Goal: Task Accomplishment & Management: Manage account settings

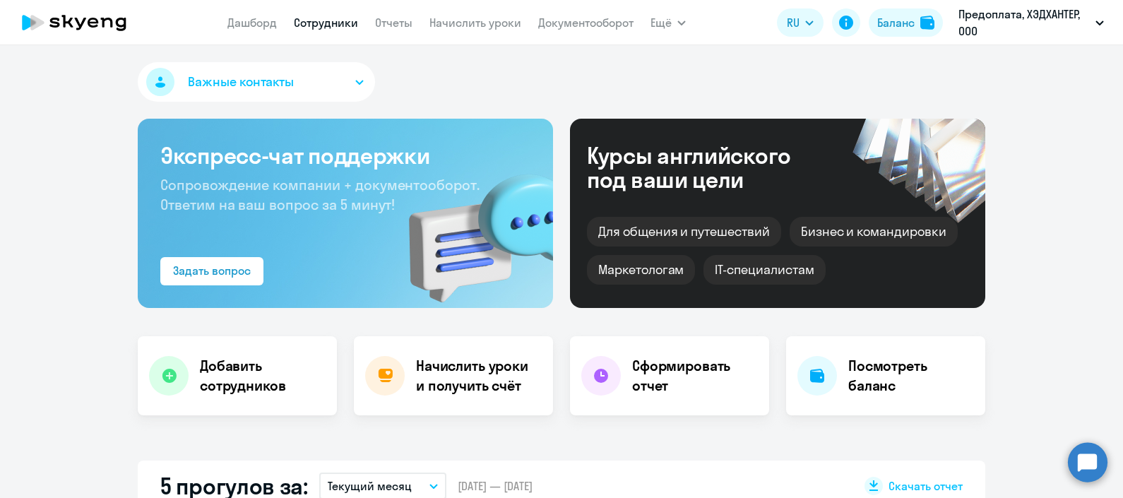
click at [353, 18] on link "Сотрудники" at bounding box center [326, 23] width 64 height 14
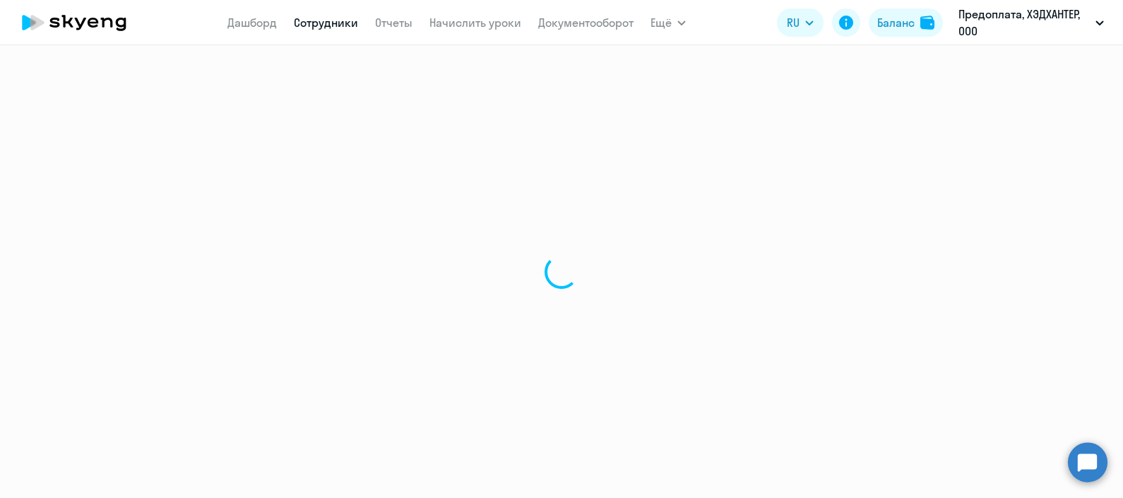
select select "30"
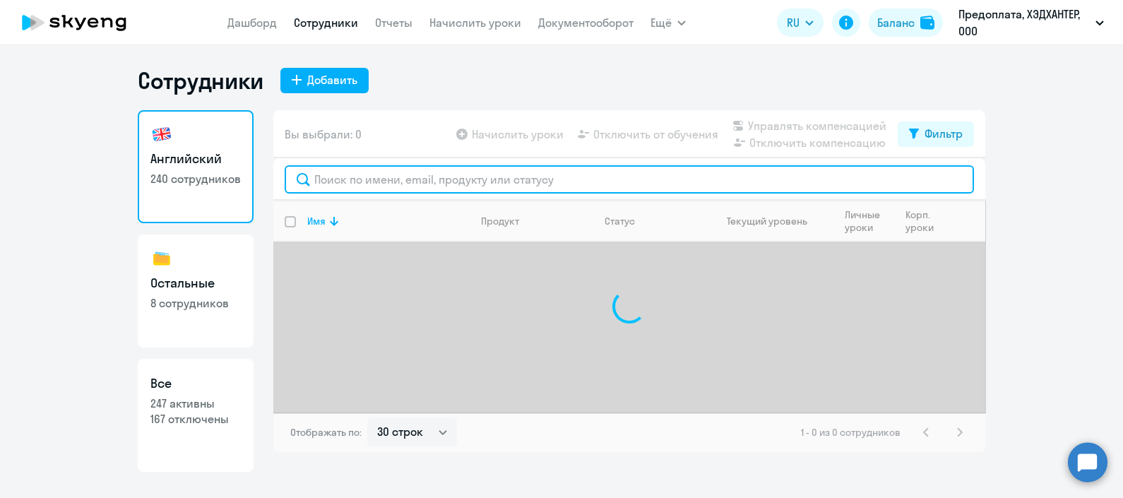
click at [415, 178] on input "text" at bounding box center [629, 179] width 689 height 28
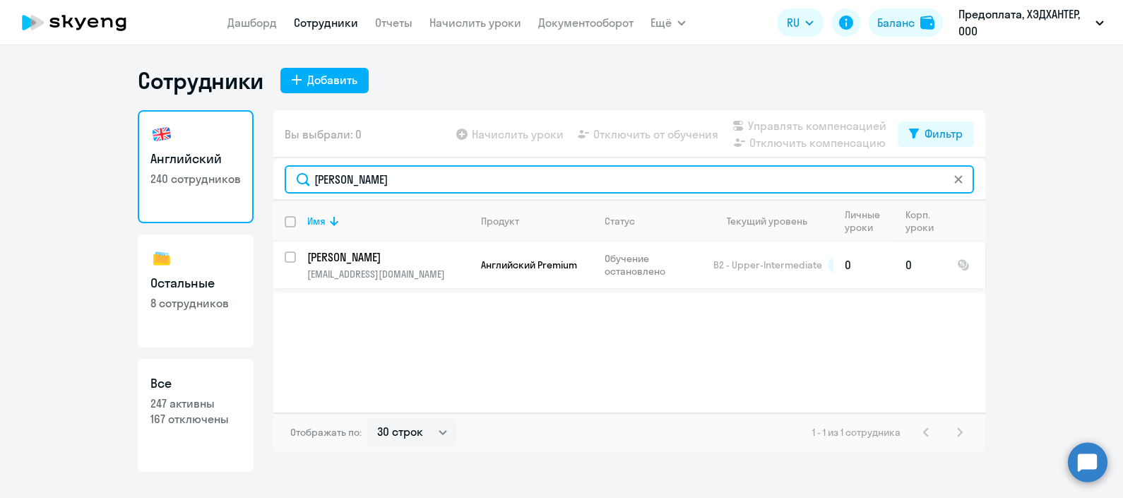
type input "[PERSON_NAME]"
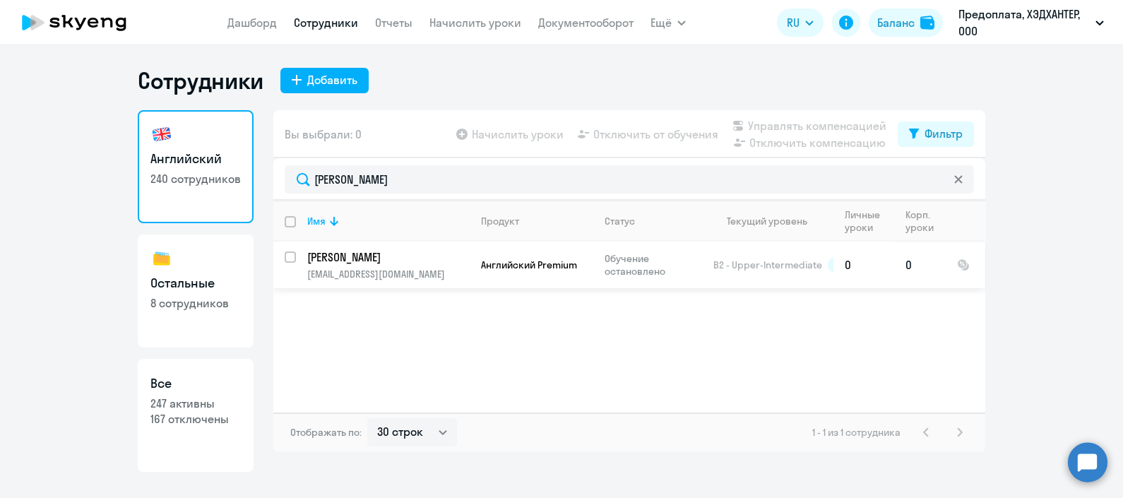
click at [509, 278] on td "Английский Premium" at bounding box center [532, 265] width 124 height 47
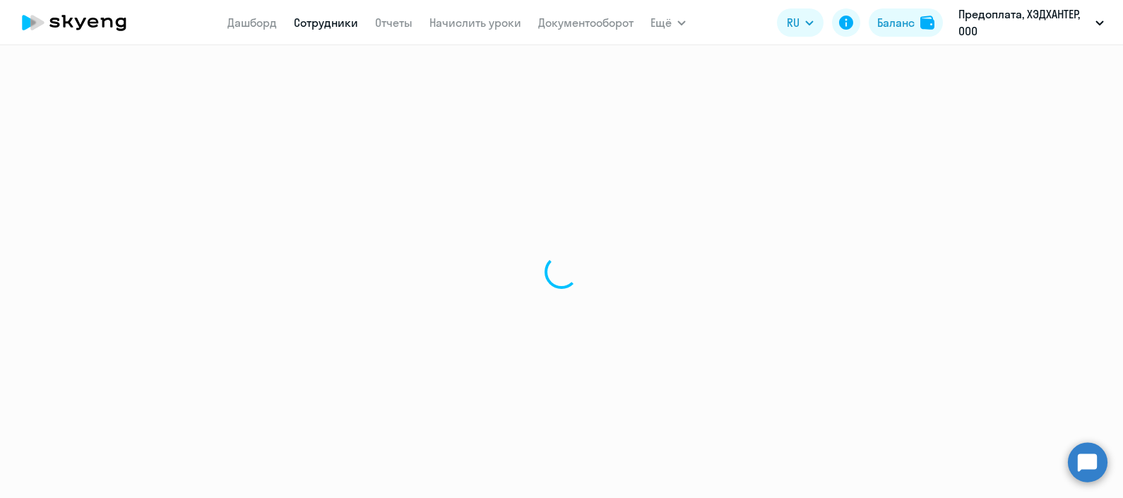
select select "english"
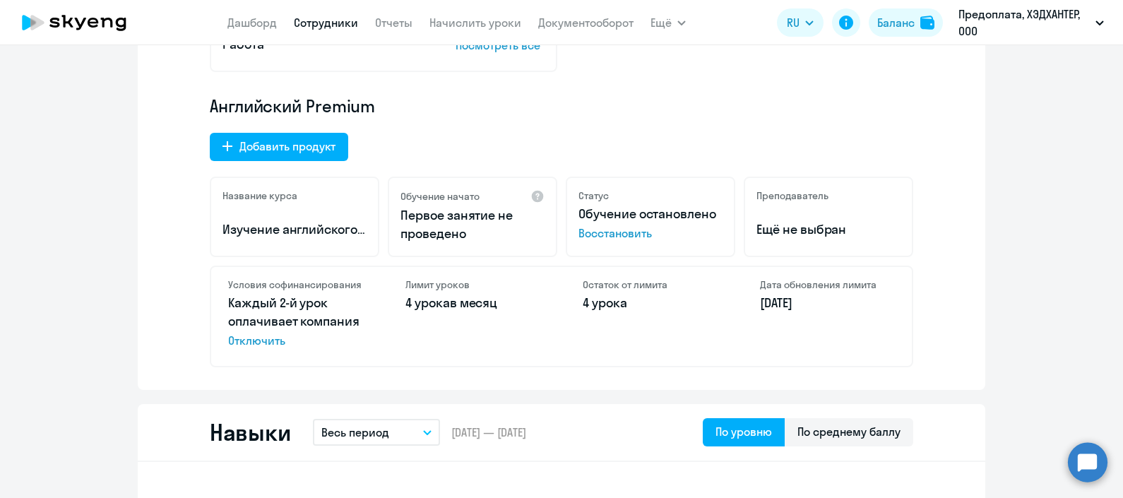
scroll to position [423, 0]
click at [611, 230] on span "Восстановить" at bounding box center [651, 233] width 144 height 17
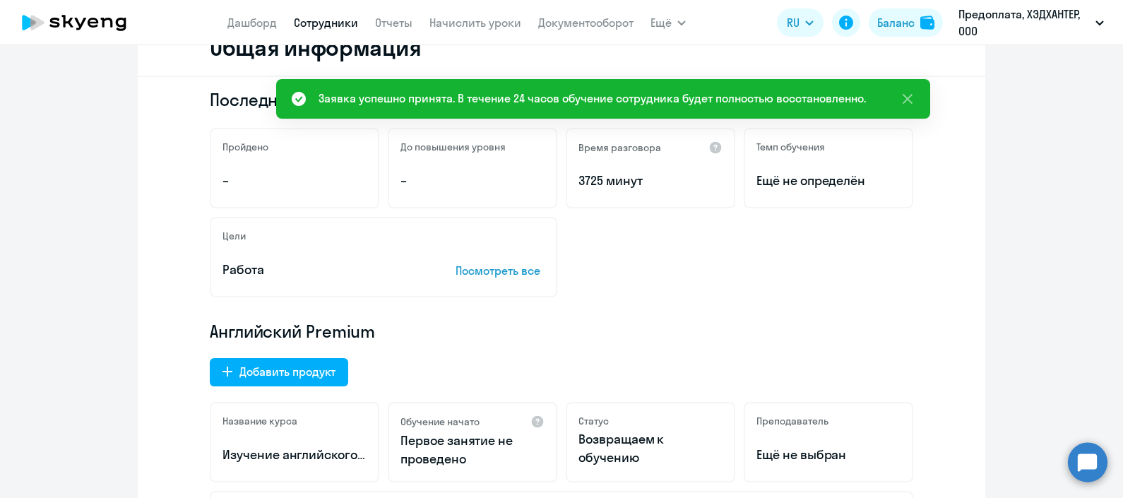
scroll to position [0, 0]
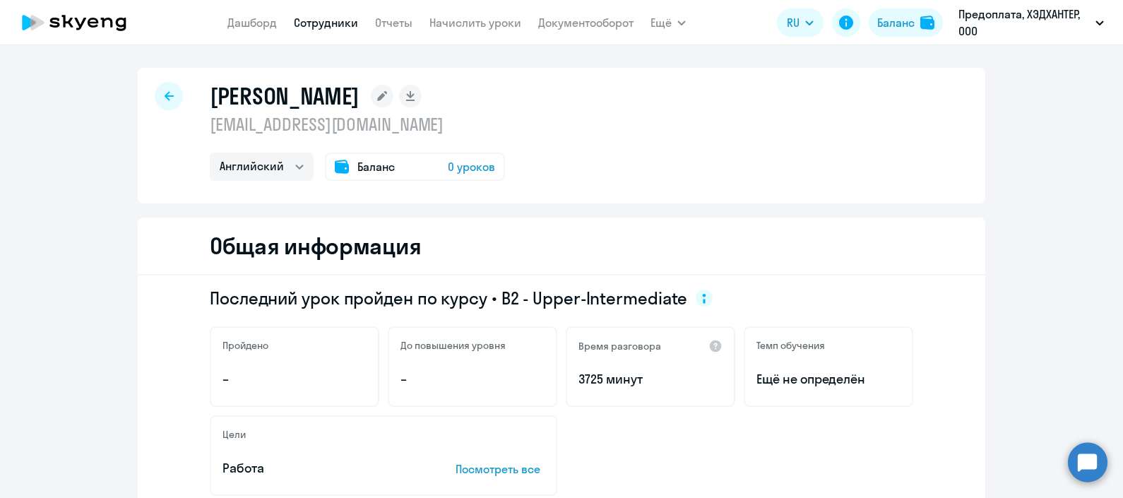
click at [165, 100] on icon at bounding box center [169, 95] width 9 height 9
select select "30"
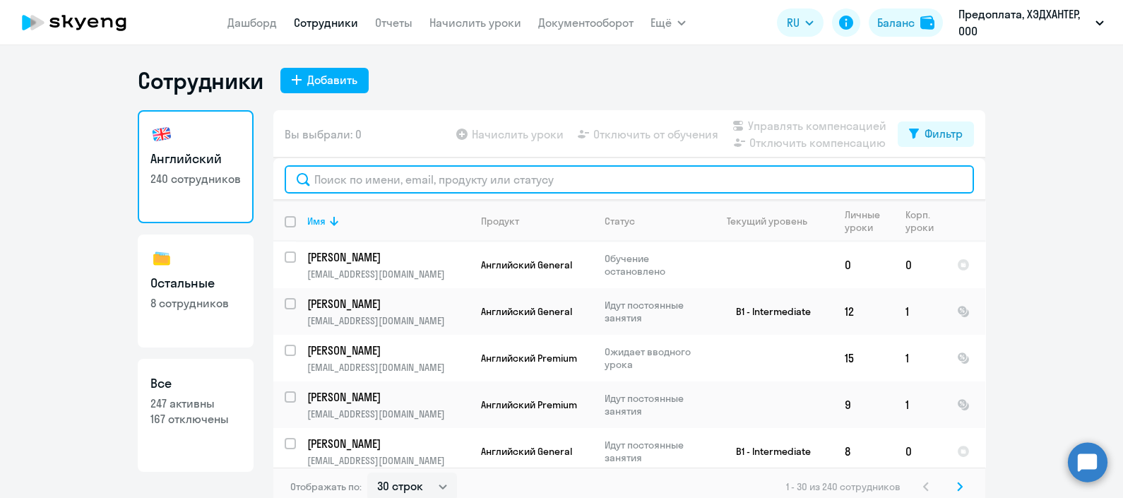
click at [410, 178] on input "text" at bounding box center [629, 179] width 689 height 28
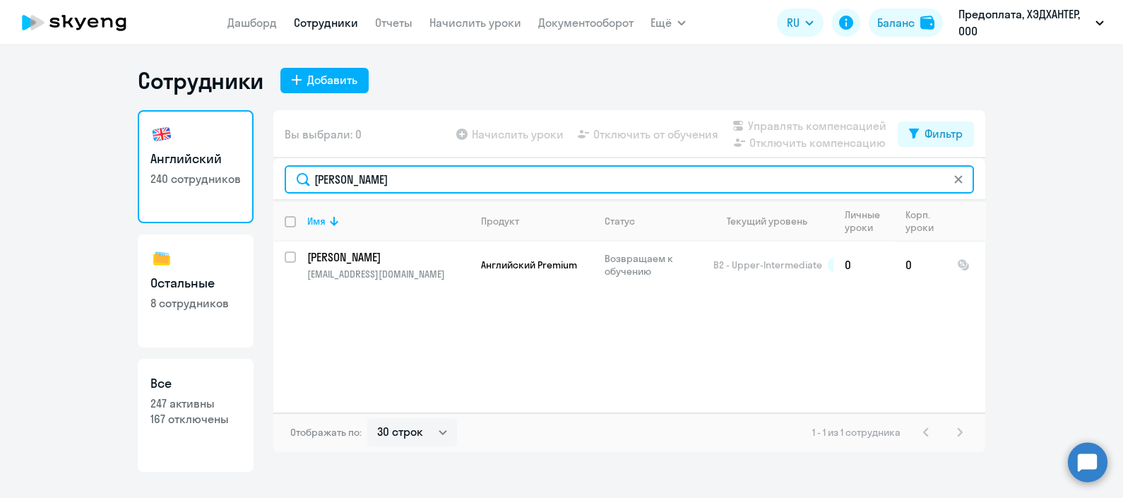
drag, startPoint x: 400, startPoint y: 181, endPoint x: 290, endPoint y: 175, distance: 110.3
click at [290, 175] on input "[PERSON_NAME]" at bounding box center [629, 179] width 689 height 28
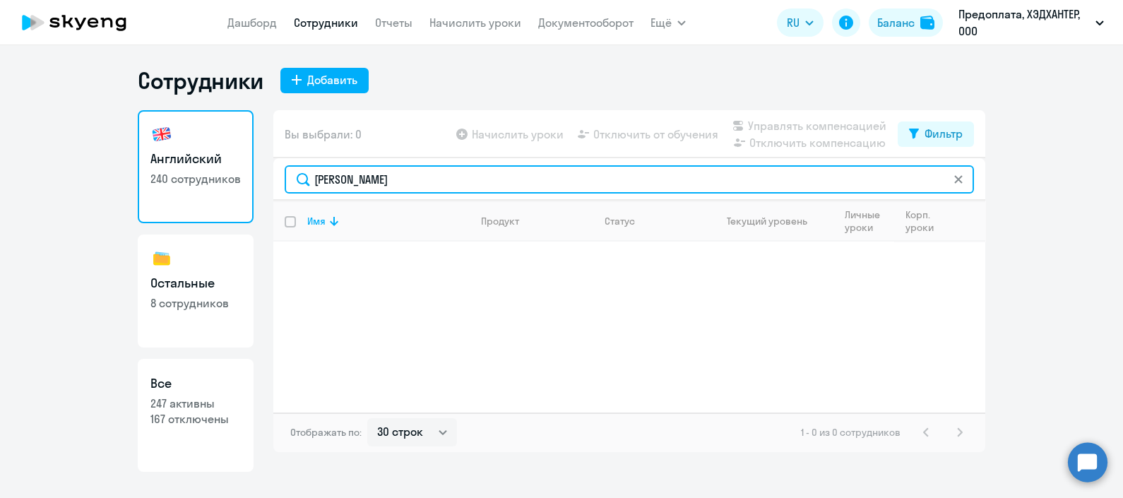
type input "[PERSON_NAME]"
